Goal: Information Seeking & Learning: Learn about a topic

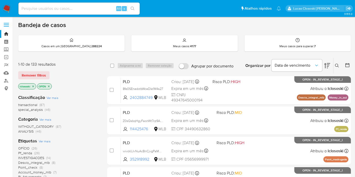
click at [329, 65] on icon at bounding box center [328, 66] width 6 height 6
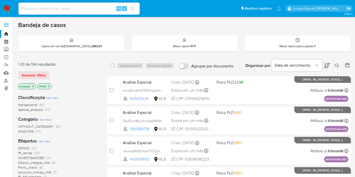
click at [329, 65] on icon at bounding box center [328, 66] width 6 height 6
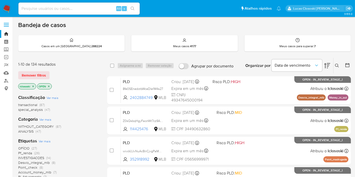
scroll to position [28, 0]
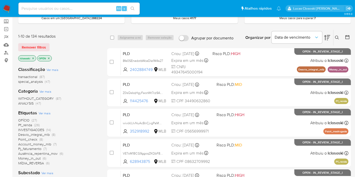
click at [89, 83] on div "transactional (87) special_analysis (47)" at bounding box center [58, 80] width 81 height 10
click at [79, 5] on div "Alt s" at bounding box center [78, 9] width 121 height 12
click at [79, 9] on input at bounding box center [78, 8] width 121 height 7
paste input "aWZ0dC4T8Gp8Ob4tOaFRhVSs"
type input "aWZ0dC4T8Gp8Ob4tOaFRhVSs"
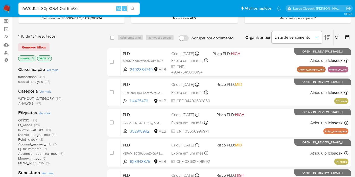
click at [136, 7] on button "search-icon" at bounding box center [132, 8] width 10 height 7
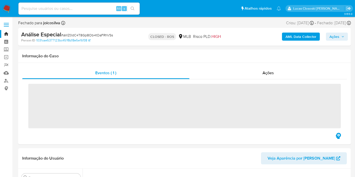
scroll to position [226, 0]
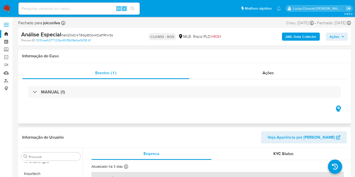
select select "10"
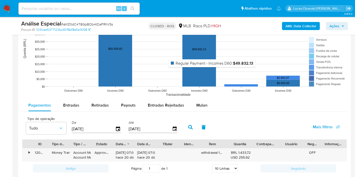
scroll to position [506, 0]
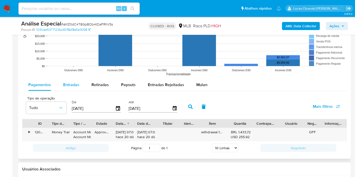
click at [72, 86] on span "Entradas" at bounding box center [71, 85] width 16 height 6
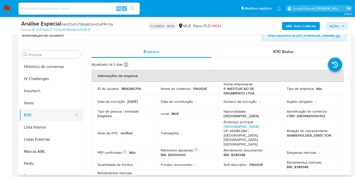
scroll to position [198, 0]
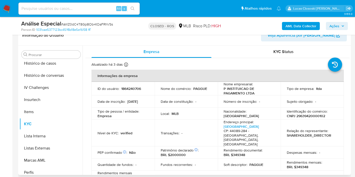
click at [310, 113] on p "Identificação do comércio :" at bounding box center [307, 111] width 41 height 5
click at [309, 116] on p "CNPJ 29639420000102" at bounding box center [306, 116] width 38 height 5
copy p "29639420000102"
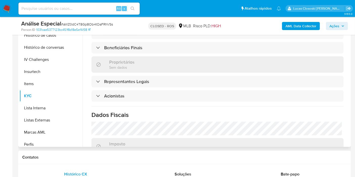
scroll to position [253, 0]
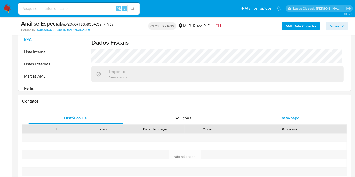
click at [274, 118] on div "Bate-papo" at bounding box center [290, 118] width 95 height 12
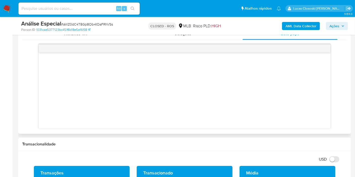
scroll to position [225, 0]
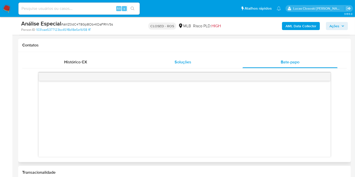
click at [178, 61] on span "Soluções" at bounding box center [183, 62] width 17 height 6
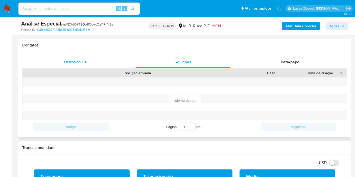
click at [88, 56] on div "Histórico CX" at bounding box center [75, 62] width 95 height 12
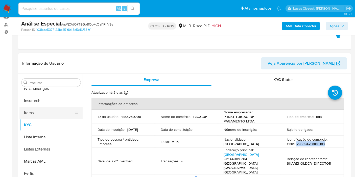
click at [47, 115] on button "Items" at bounding box center [48, 113] width 59 height 12
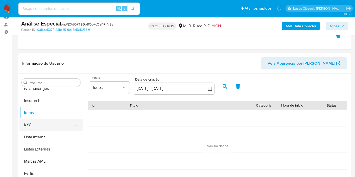
click at [41, 126] on button "KYC" at bounding box center [48, 125] width 59 height 12
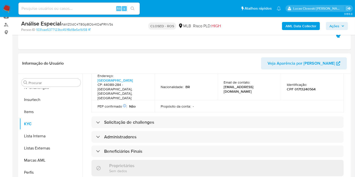
scroll to position [197, 0]
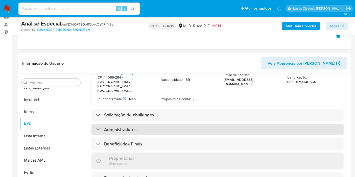
click at [136, 124] on div "Administradores" at bounding box center [218, 130] width 252 height 12
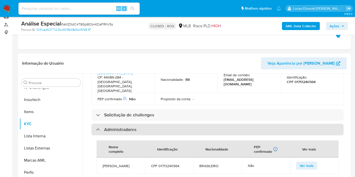
click at [136, 124] on div "Administradores" at bounding box center [218, 130] width 252 height 12
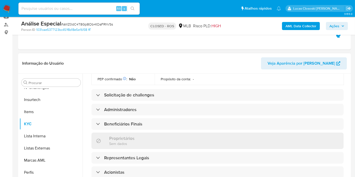
scroll to position [225, 0]
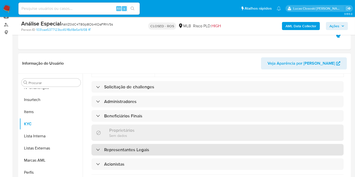
click at [120, 147] on h3 "Representantes Legais" at bounding box center [126, 150] width 45 height 6
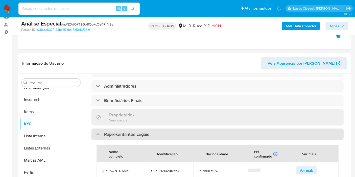
scroll to position [253, 0]
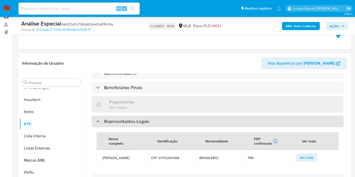
click at [119, 116] on div "Representantes Legais" at bounding box center [218, 122] width 252 height 12
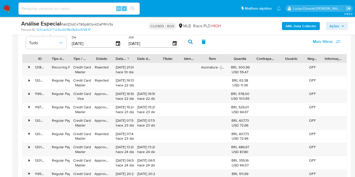
scroll to position [562, 0]
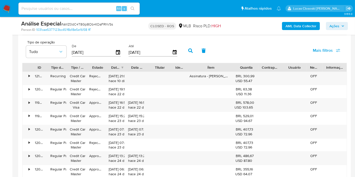
drag, startPoint x: 229, startPoint y: 66, endPoint x: 247, endPoint y: 67, distance: 17.8
click at [247, 67] on div "ID Tipo de operação Tipo / Método Estado Data de criação Data de aprovação Titu…" at bounding box center [185, 67] width 325 height 9
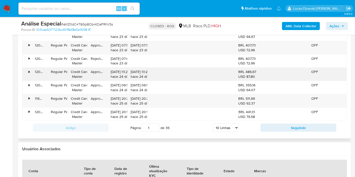
scroll to position [534, 0]
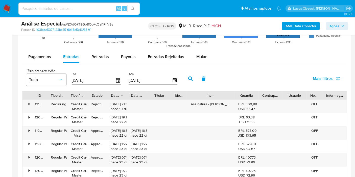
click at [233, 92] on div at bounding box center [234, 95] width 9 height 9
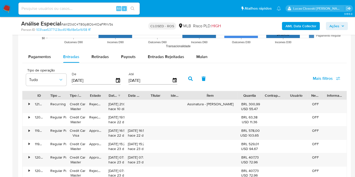
click at [244, 92] on div "ID Tipo de operação Tipo / Método Estado Data de criação Data de aprovação Titu…" at bounding box center [185, 95] width 325 height 9
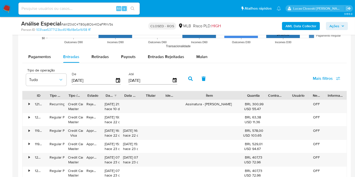
drag, startPoint x: 243, startPoint y: 95, endPoint x: 258, endPoint y: 95, distance: 15.2
click at [258, 95] on div "ID Tipo de operação Tipo / Método Estado Data de criação Data de aprovação Titu…" at bounding box center [185, 95] width 325 height 9
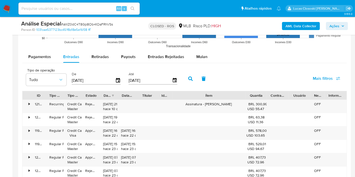
drag, startPoint x: 245, startPoint y: 96, endPoint x: 267, endPoint y: 96, distance: 21.2
click at [250, 96] on div at bounding box center [245, 95] width 9 height 9
click at [267, 96] on div "Quantia" at bounding box center [257, 95] width 22 height 9
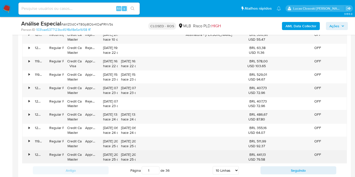
scroll to position [646, 0]
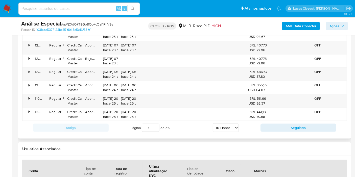
click at [229, 121] on div "Antigo Página 1 de 36 5 Linhas 10 Linhas 20 Linhas 25 Linhas 50 Linhas 100 Linh…" at bounding box center [184, 128] width 325 height 14
click at [229, 125] on select "5 Linhas 10 Linhas 20 Linhas 25 Linhas 50 Linhas 100 Linhas" at bounding box center [226, 128] width 26 height 9
select select "100"
click at [213, 124] on select "5 Linhas 10 Linhas 20 Linhas 25 Linhas 50 Linhas 100 Linhas" at bounding box center [226, 128] width 26 height 9
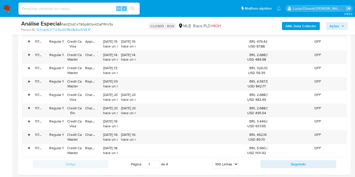
scroll to position [1854, 0]
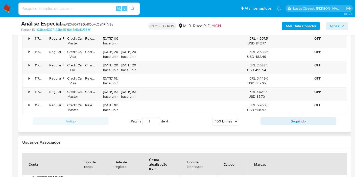
click at [229, 117] on select "5 Linhas 10 Linhas 20 Linhas 25 Linhas 50 Linhas 100 Linhas" at bounding box center [225, 121] width 26 height 9
click at [213, 117] on select "5 Linhas 10 Linhas 20 Linhas 25 Linhas 50 Linhas 100 Linhas" at bounding box center [225, 121] width 26 height 9
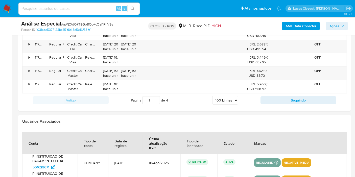
scroll to position [1893, 0]
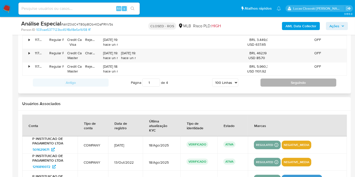
click at [284, 79] on button "Seguindo" at bounding box center [299, 83] width 76 height 8
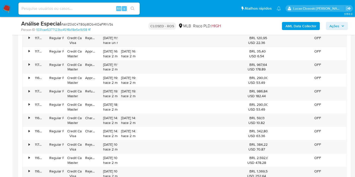
scroll to position [520, 0]
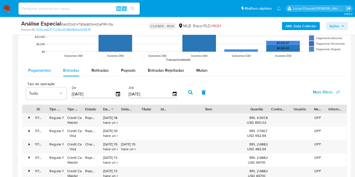
click at [52, 70] on button "Pagamentos" at bounding box center [39, 70] width 35 height 12
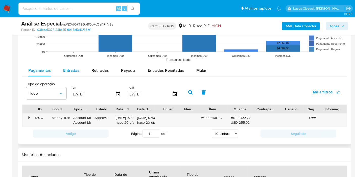
click at [69, 70] on span "Entradas" at bounding box center [71, 71] width 16 height 6
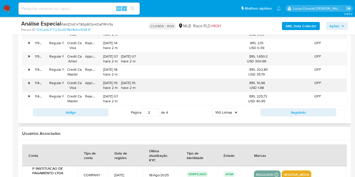
scroll to position [1841, 0]
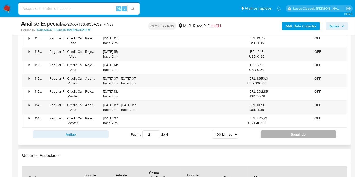
click at [269, 131] on button "Seguindo" at bounding box center [299, 135] width 76 height 8
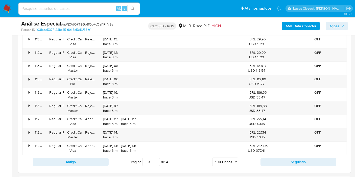
scroll to position [1852, 0]
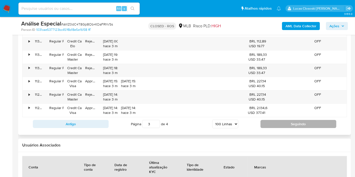
click at [305, 120] on button "Seguindo" at bounding box center [299, 124] width 76 height 8
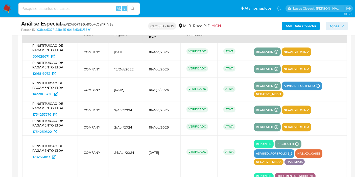
scroll to position [1290, 0]
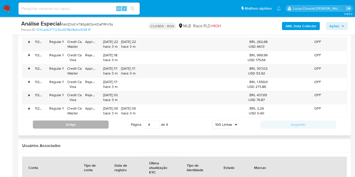
click at [82, 121] on button "Antigo" at bounding box center [71, 125] width 76 height 8
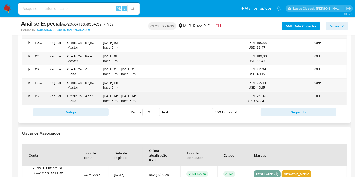
scroll to position [1881, 0]
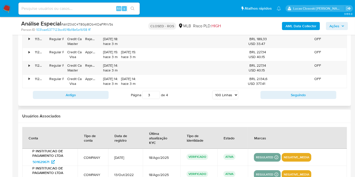
click at [77, 91] on div "Antigo Página 3 de 4 5 Linhas 10 Linhas 20 Linhas 25 Linhas 50 Linhas 100 Linha…" at bounding box center [184, 95] width 325 height 14
click at [77, 91] on button "Antigo" at bounding box center [71, 95] width 76 height 8
type input "1"
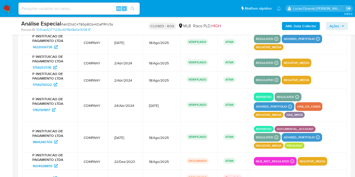
scroll to position [2054, 0]
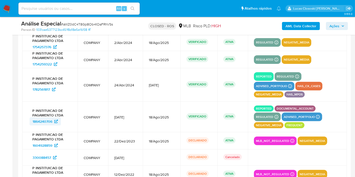
click at [41, 118] on span "1864240706" at bounding box center [43, 122] width 20 height 8
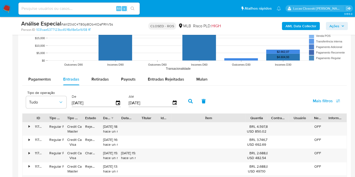
scroll to position [536, 0]
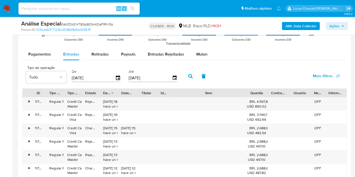
click at [113, 78] on input "24/05/2025" at bounding box center [94, 78] width 44 height 8
click at [116, 78] on icon "button" at bounding box center [118, 78] width 9 height 9
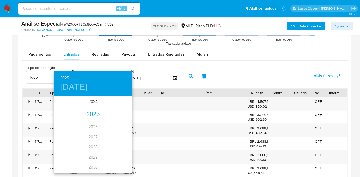
click at [89, 110] on div "2025" at bounding box center [93, 115] width 78 height 10
click at [75, 104] on div "ene." at bounding box center [67, 106] width 26 height 19
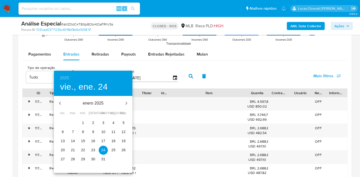
click at [82, 122] on p "1" at bounding box center [83, 122] width 2 height 5
type input "01/01/2025"
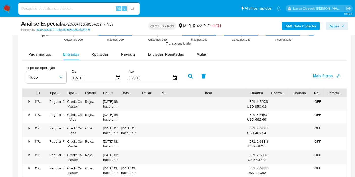
click at [187, 72] on button "button" at bounding box center [190, 76] width 13 height 12
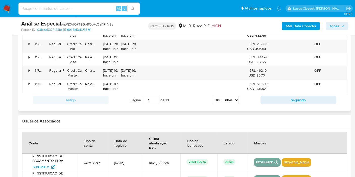
scroll to position [1873, 0]
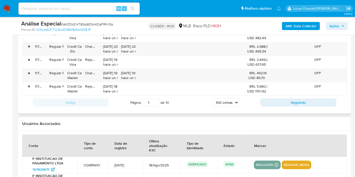
click at [297, 96] on div "Antigo Página 1 de 10 5 Linhas 10 Linhas 20 Linhas 25 Linhas 50 Linhas 100 Linh…" at bounding box center [184, 103] width 325 height 14
click at [297, 99] on button "Seguindo" at bounding box center [299, 103] width 76 height 8
type input "2"
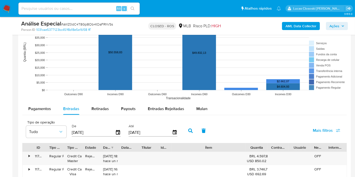
scroll to position [464, 0]
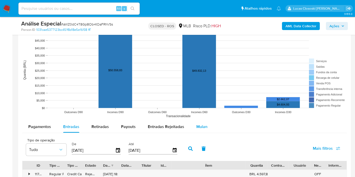
click at [205, 125] on span "Mulan" at bounding box center [202, 127] width 11 height 6
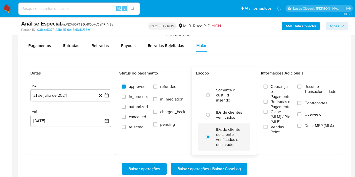
scroll to position [576, 0]
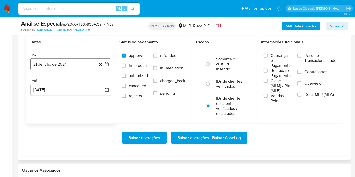
click at [108, 66] on button "21 de julio de 2024" at bounding box center [70, 64] width 81 height 12
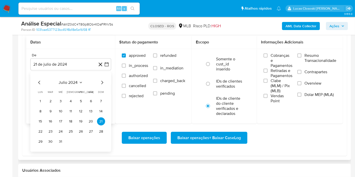
click at [73, 80] on span "julio 2024" at bounding box center [68, 82] width 19 height 5
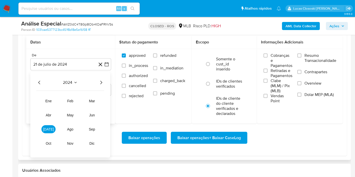
click at [104, 80] on icon "Año siguiente" at bounding box center [101, 83] width 6 height 6
click at [48, 97] on button "ene" at bounding box center [48, 101] width 14 height 8
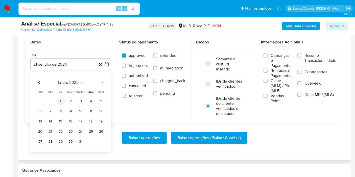
click at [58, 97] on button "1" at bounding box center [61, 101] width 8 height 8
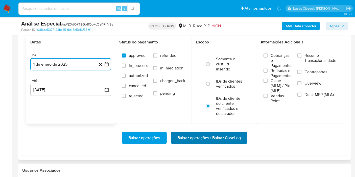
click at [229, 139] on span "Baixar operações + Baixar CaseLog" at bounding box center [209, 138] width 63 height 11
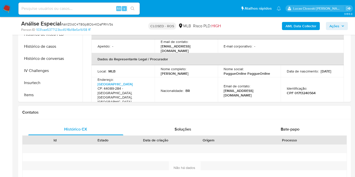
scroll to position [183, 0]
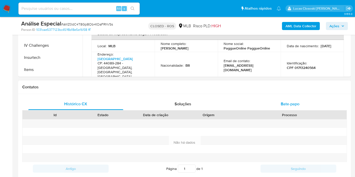
click at [284, 104] on span "Bate-papo" at bounding box center [290, 104] width 19 height 6
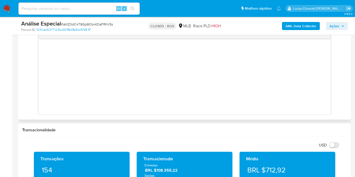
scroll to position [211, 0]
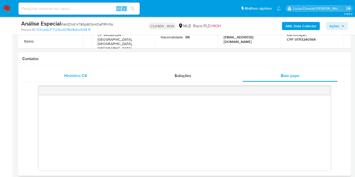
click at [78, 76] on span "Histórico CX" at bounding box center [75, 76] width 23 height 6
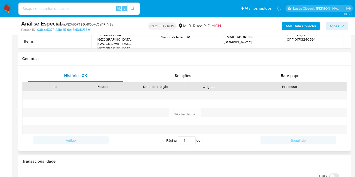
click at [78, 76] on span "Histórico CX" at bounding box center [75, 76] width 23 height 6
click at [171, 76] on div "Soluções" at bounding box center [183, 76] width 95 height 12
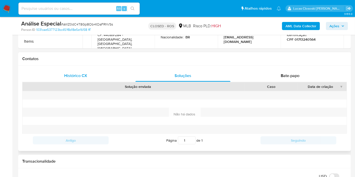
click at [82, 75] on span "Histórico CX" at bounding box center [75, 76] width 23 height 6
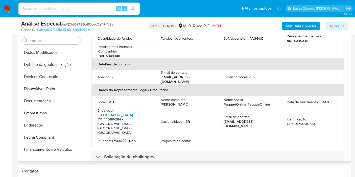
scroll to position [1, 0]
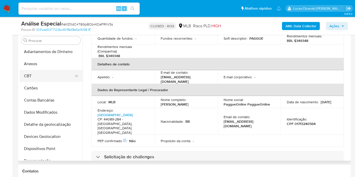
click at [52, 80] on button "CBT" at bounding box center [48, 76] width 59 height 12
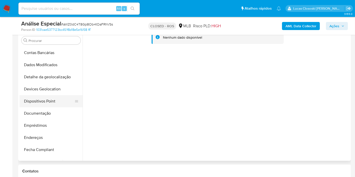
scroll to position [57, 0]
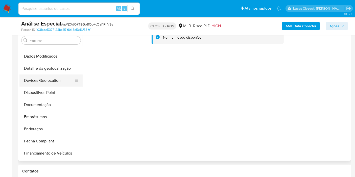
click at [46, 78] on button "Devices Geolocation" at bounding box center [48, 81] width 59 height 12
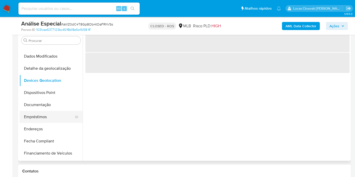
click at [43, 122] on button "Empréstimos" at bounding box center [48, 117] width 59 height 12
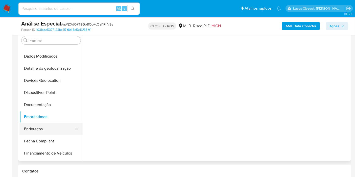
click at [47, 123] on button "Endereços" at bounding box center [48, 129] width 59 height 12
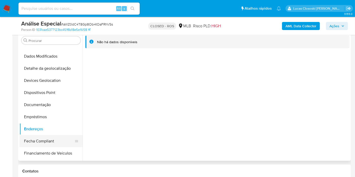
click at [44, 137] on button "Fecha Compliant" at bounding box center [48, 141] width 59 height 12
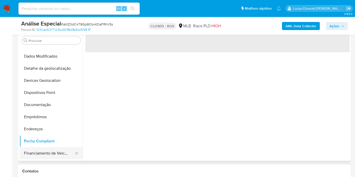
click at [47, 150] on button "Financiamento de Veículos" at bounding box center [48, 153] width 59 height 12
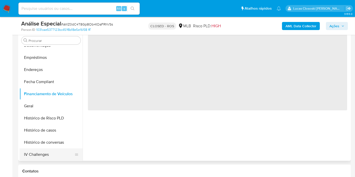
scroll to position [141, 0]
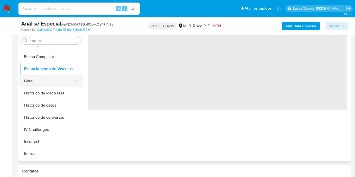
click at [35, 80] on button "Geral" at bounding box center [48, 81] width 59 height 12
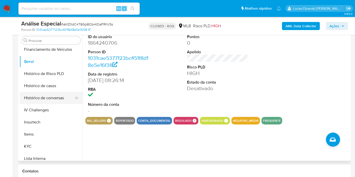
scroll to position [169, 0]
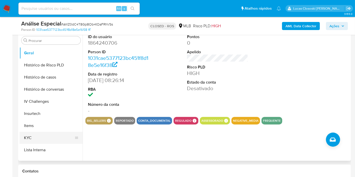
click at [38, 135] on button "KYC" at bounding box center [48, 138] width 59 height 12
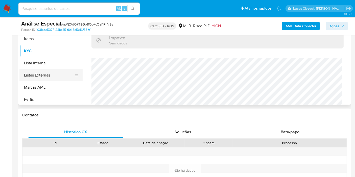
scroll to position [226, 0]
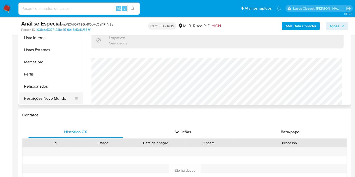
click at [56, 99] on button "Restrições Novo Mundo" at bounding box center [48, 99] width 59 height 12
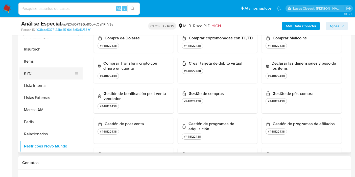
scroll to position [83, 0]
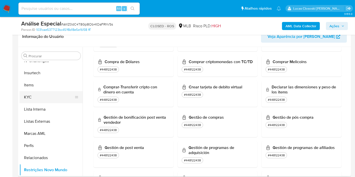
click at [45, 92] on button "KYC" at bounding box center [48, 97] width 59 height 12
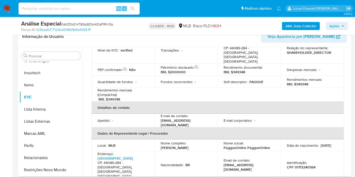
scroll to position [112, 0]
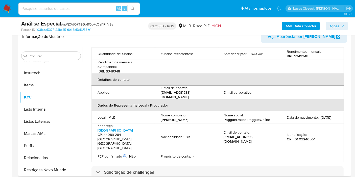
click at [189, 118] on p "Manuel Ferreira da Silva Filho" at bounding box center [175, 120] width 28 height 5
click at [209, 113] on div "Nome completo : Manuel Ferreira da Silva Filho" at bounding box center [186, 117] width 51 height 9
drag, startPoint x: 195, startPoint y: 110, endPoint x: 216, endPoint y: 11, distance: 101.0
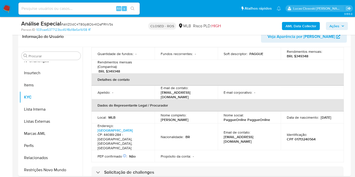
click at [161, 113] on div "Nome completo : Manuel Ferreira da Silva Filho" at bounding box center [186, 117] width 51 height 9
copy p "Manuel Ferreira da Silva Filho"
click at [8, 8] on img at bounding box center [7, 8] width 9 height 9
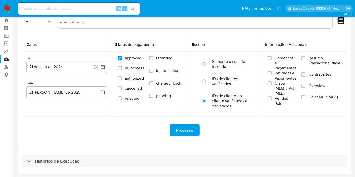
click at [82, 153] on div "Histórico de Execução" at bounding box center [184, 162] width 333 height 26
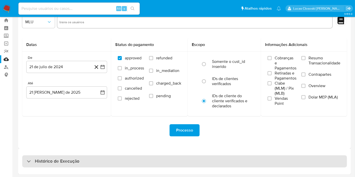
click at [82, 159] on div "Histórico de Execução" at bounding box center [184, 162] width 325 height 12
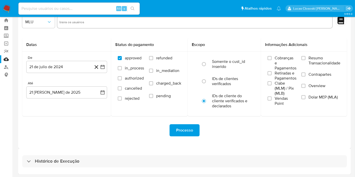
select select "10"
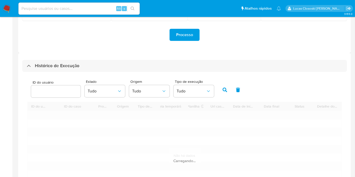
scroll to position [126, 0]
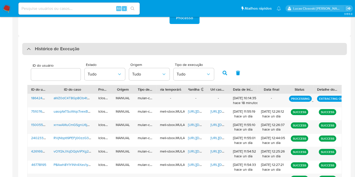
click at [89, 46] on div "Histórico de Execução" at bounding box center [184, 49] width 325 height 12
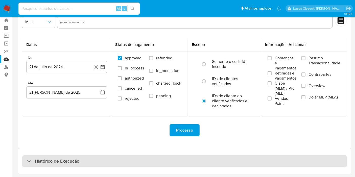
click at [90, 159] on div "Histórico de Execução" at bounding box center [184, 162] width 325 height 12
select select "10"
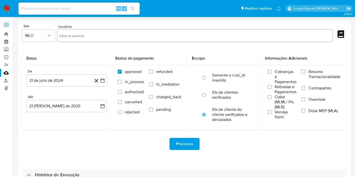
scroll to position [140, 0]
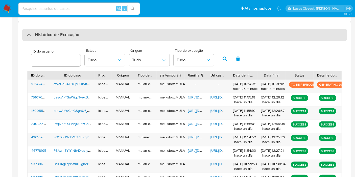
click at [51, 39] on div "Histórico de Execução" at bounding box center [184, 35] width 325 height 12
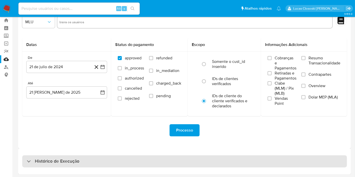
click at [84, 160] on div "Histórico de Execução" at bounding box center [184, 162] width 325 height 12
select select "10"
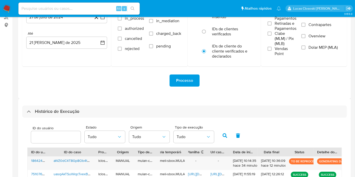
scroll to position [0, 0]
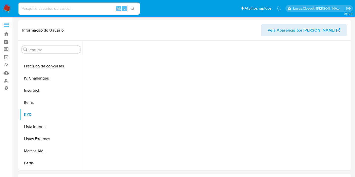
scroll to position [226, 0]
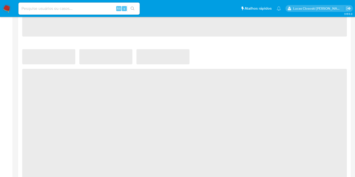
select select "10"
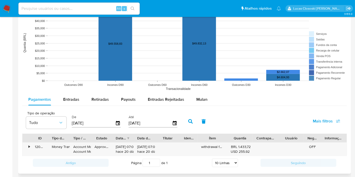
scroll to position [421, 0]
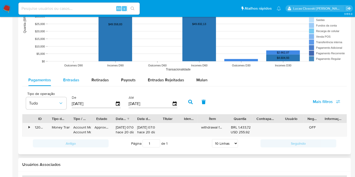
click at [73, 82] on div "Entradas" at bounding box center [71, 80] width 16 height 12
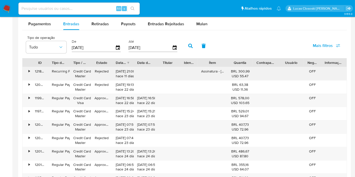
scroll to position [478, 0]
click at [257, 60] on div at bounding box center [253, 62] width 9 height 9
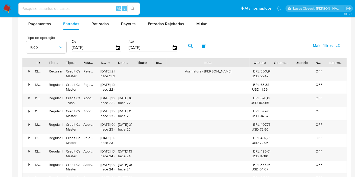
drag, startPoint x: 230, startPoint y: 60, endPoint x: 284, endPoint y: 55, distance: 53.8
click at [283, 55] on div "Tipo de operação Tudo De 24/05/2025 Até 21/08/2025 Mais filtros ID Tipo de oper…" at bounding box center [184, 124] width 325 height 182
drag, startPoint x: 271, startPoint y: 58, endPoint x: 285, endPoint y: 58, distance: 14.4
click at [285, 58] on div "ID Tipo de operação Tipo / Método Estado Data de criação Data de aprovação Titu…" at bounding box center [185, 62] width 325 height 9
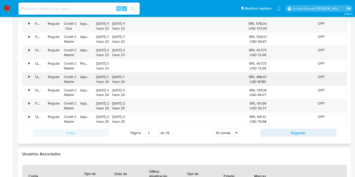
scroll to position [590, 0]
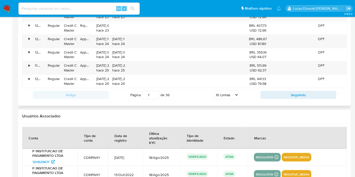
click at [217, 94] on select "5 Linhas 10 Linhas 20 Linhas 25 Linhas 50 Linhas 100 Linhas" at bounding box center [226, 95] width 26 height 9
select select "100"
click at [213, 91] on select "5 Linhas 10 Linhas 20 Linhas 25 Linhas 50 Linhas 100 Linhas" at bounding box center [226, 95] width 26 height 9
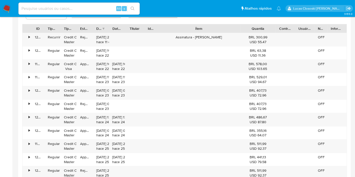
scroll to position [455, 0]
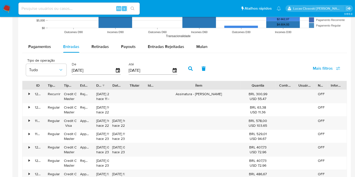
drag, startPoint x: 244, startPoint y: 83, endPoint x: 290, endPoint y: 75, distance: 46.6
click at [286, 81] on div "ID Tipo de operação Tipo / Método Estado Data de criação Data de aprovação Titu…" at bounding box center [185, 85] width 325 height 9
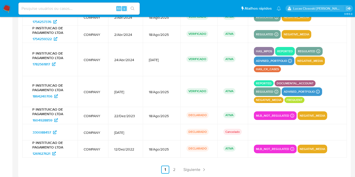
scroll to position [1752, 0]
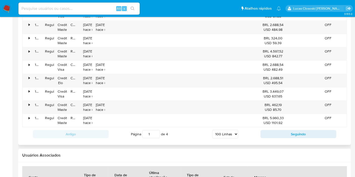
click at [282, 132] on div "Antigo Página 1 de 4 5 Linhas 10 Linhas 20 Linhas 25 Linhas 50 Linhas 100 Linha…" at bounding box center [184, 134] width 325 height 14
click at [308, 130] on button "Seguindo" at bounding box center [299, 134] width 76 height 8
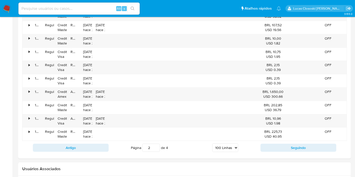
scroll to position [1746, 0]
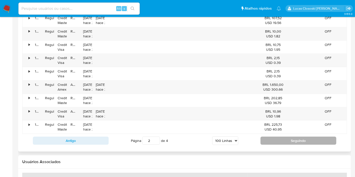
click at [307, 137] on button "Seguindo" at bounding box center [299, 141] width 76 height 8
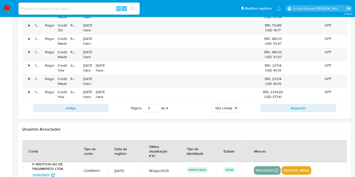
scroll to position [1798, 0]
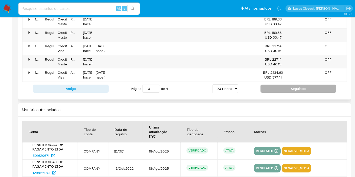
click at [298, 85] on button "Seguindo" at bounding box center [299, 89] width 76 height 8
type input "4"
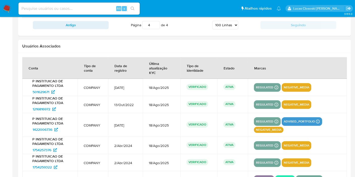
scroll to position [1249, 0]
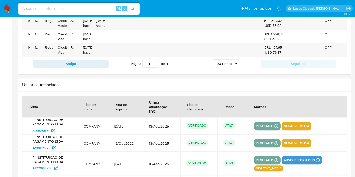
drag, startPoint x: 348, startPoint y: 141, endPoint x: 352, endPoint y: 126, distance: 15.5
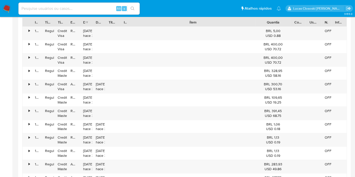
scroll to position [382, 0]
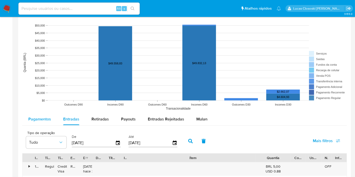
click at [40, 122] on div "Pagamentos" at bounding box center [39, 119] width 23 height 12
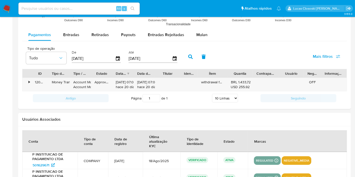
scroll to position [466, 0]
click at [76, 37] on div "Entradas" at bounding box center [71, 35] width 16 height 12
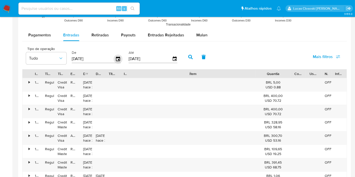
click at [117, 55] on icon "button" at bounding box center [118, 59] width 9 height 9
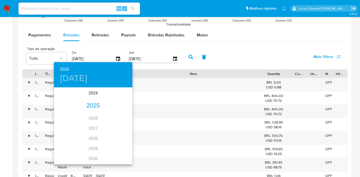
click at [96, 100] on div "2024 2025 2026 2027 2028 2029 2030 2031 2032 2033 2034 2035" at bounding box center [93, 126] width 78 height 76
click at [93, 105] on div "2025" at bounding box center [93, 106] width 78 height 10
click at [69, 98] on div "ene." at bounding box center [67, 97] width 26 height 19
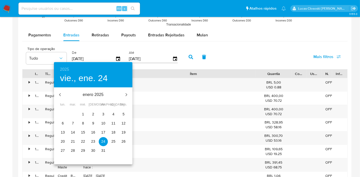
click at [81, 116] on span "1" at bounding box center [82, 114] width 9 height 5
type input "01/01/2025"
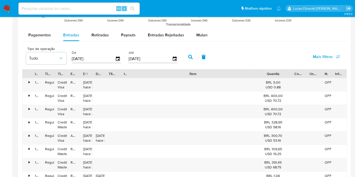
click at [188, 56] on icon "button" at bounding box center [190, 57] width 5 height 5
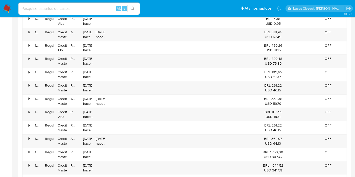
scroll to position [1745, 0]
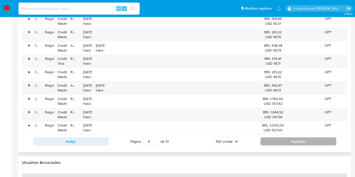
click at [281, 138] on button "Seguindo" at bounding box center [299, 142] width 76 height 8
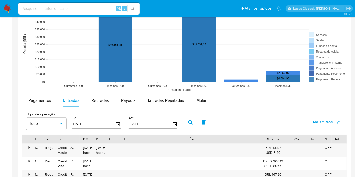
scroll to position [455, 0]
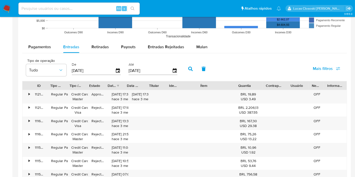
drag, startPoint x: 256, startPoint y: 83, endPoint x: 181, endPoint y: 83, distance: 75.1
click at [177, 84] on div "ID Tipo de operação Tipo / Método Estado Data de criação Data de aprovação Titu…" at bounding box center [185, 85] width 325 height 9
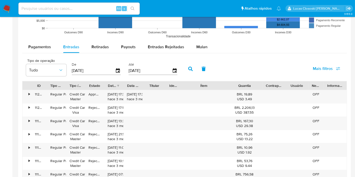
drag, startPoint x: 282, startPoint y: 83, endPoint x: 312, endPoint y: 84, distance: 30.4
click at [282, 83] on div at bounding box center [285, 85] width 9 height 9
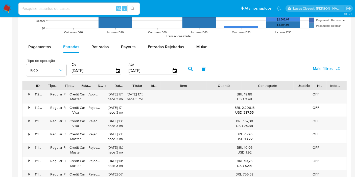
click at [312, 84] on div "ID Tipo de operação Tipo / Método Estado Data de criação Data de aprovação Titu…" at bounding box center [185, 85] width 325 height 9
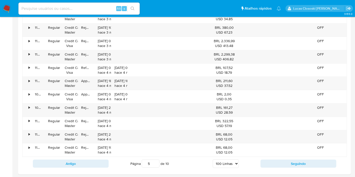
scroll to position [1730, 0]
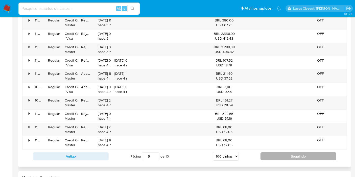
click at [281, 153] on button "Seguindo" at bounding box center [299, 157] width 76 height 8
type input "6"
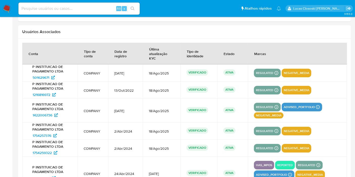
scroll to position [1864, 0]
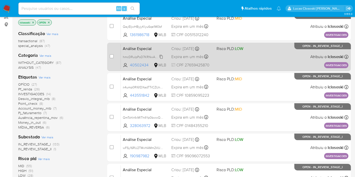
scroll to position [28, 0]
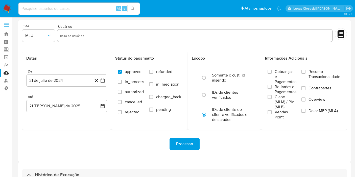
select select "10"
click at [64, 53] on div "Datas" at bounding box center [66, 58] width 89 height 13
